Goal: Transaction & Acquisition: Download file/media

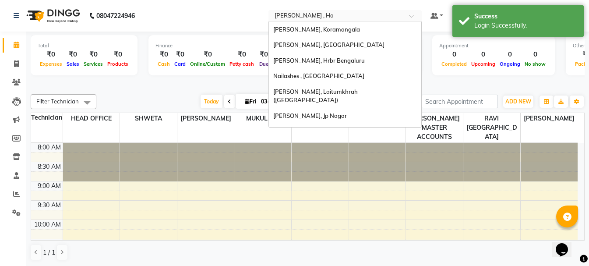
scroll to position [265, 0]
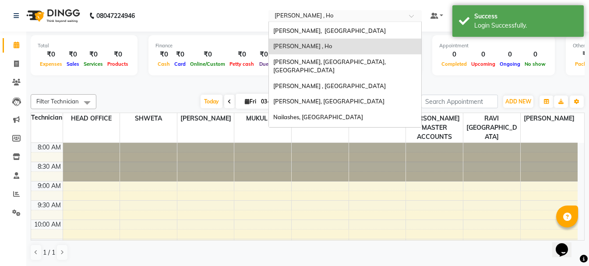
click at [315, 17] on input "text" at bounding box center [336, 16] width 127 height 9
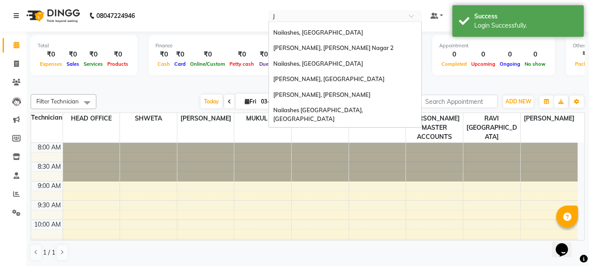
scroll to position [0, 0]
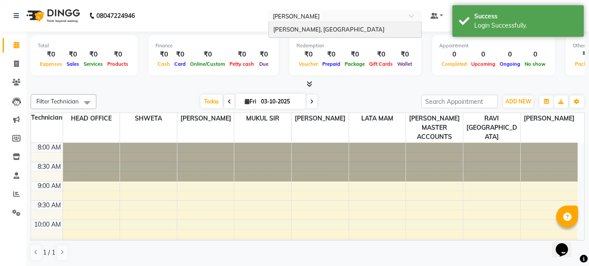
type input "[PERSON_NAME]"
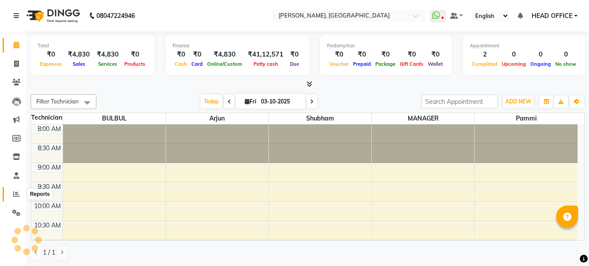
click at [14, 197] on icon at bounding box center [16, 194] width 7 height 7
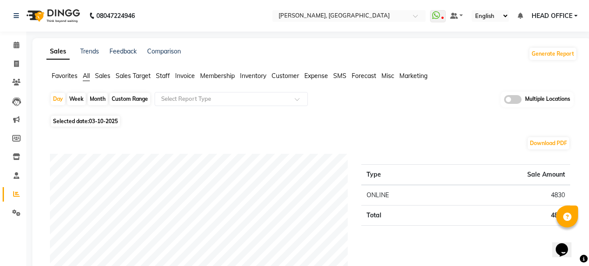
drag, startPoint x: 102, startPoint y: 99, endPoint x: 85, endPoint y: 119, distance: 26.1
click at [102, 99] on div "Month" at bounding box center [98, 99] width 20 height 12
select select "10"
select select "2025"
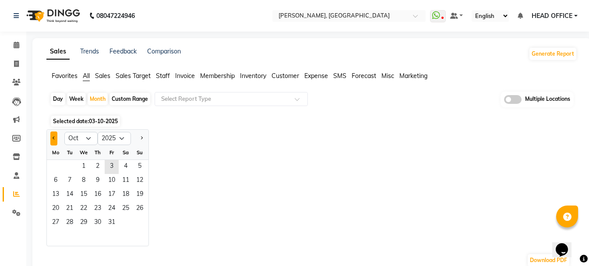
click at [55, 138] on span "Previous month" at bounding box center [54, 137] width 3 height 3
select select "9"
click at [59, 163] on span "1" at bounding box center [56, 167] width 14 height 14
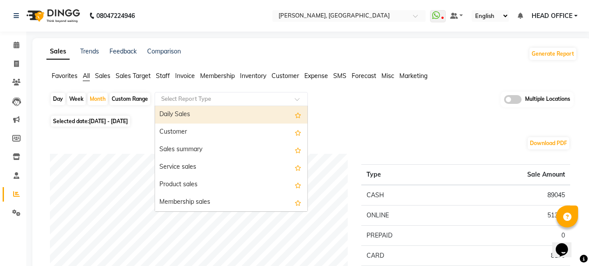
click at [199, 96] on input "text" at bounding box center [223, 99] width 126 height 9
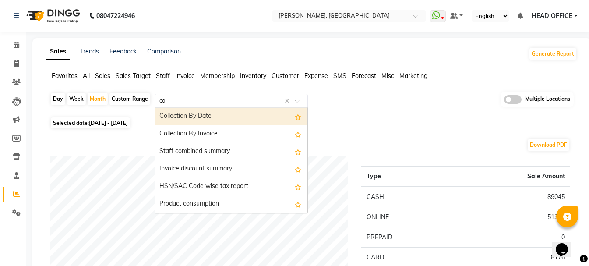
type input "com"
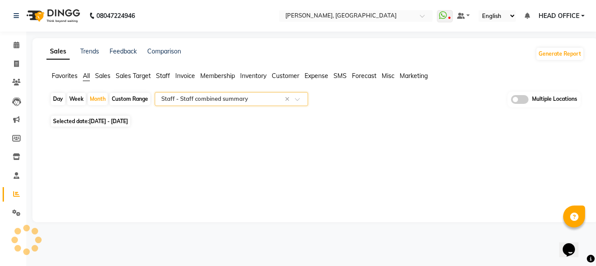
select select "filtered_report"
select select "csv"
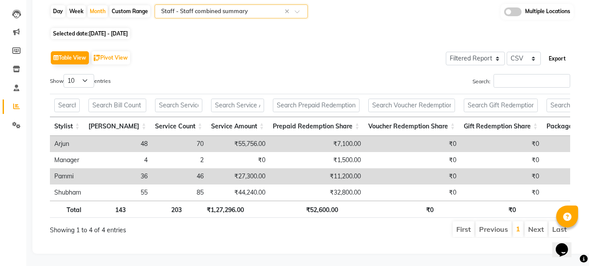
click at [557, 61] on button "Export" at bounding box center [558, 58] width 24 height 15
